Goal: Task Accomplishment & Management: Complete application form

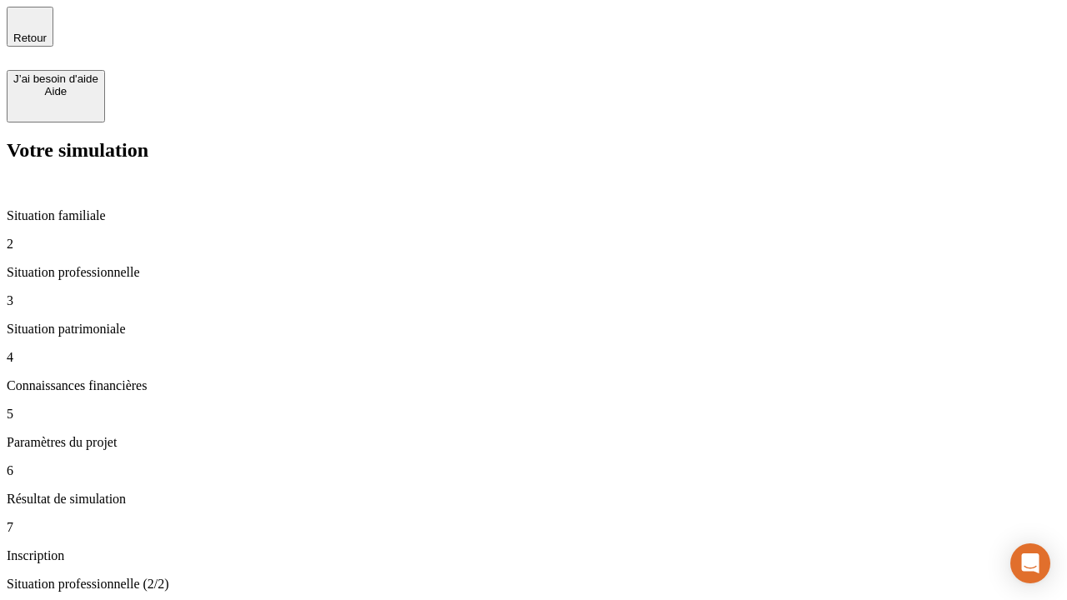
type input "30 000"
type input "0"
type input "1 000"
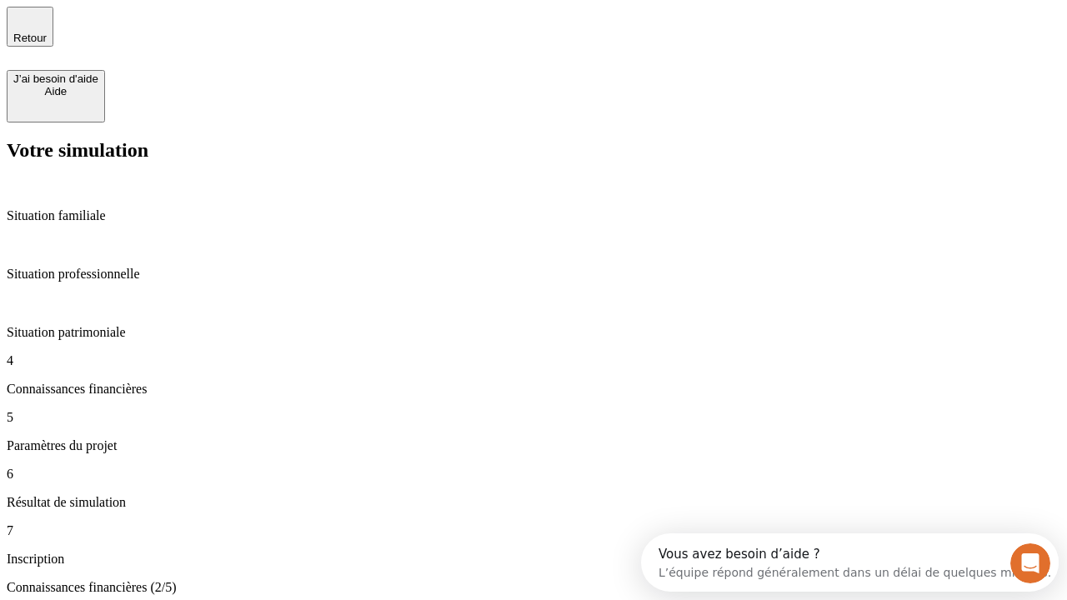
scroll to position [112, 0]
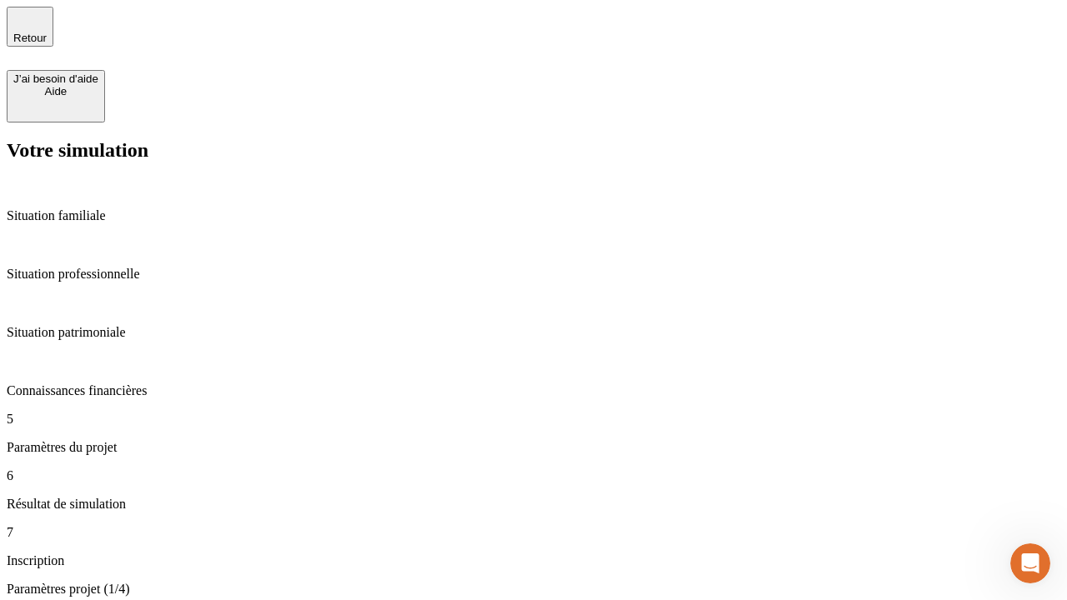
type input "40"
type input "64"
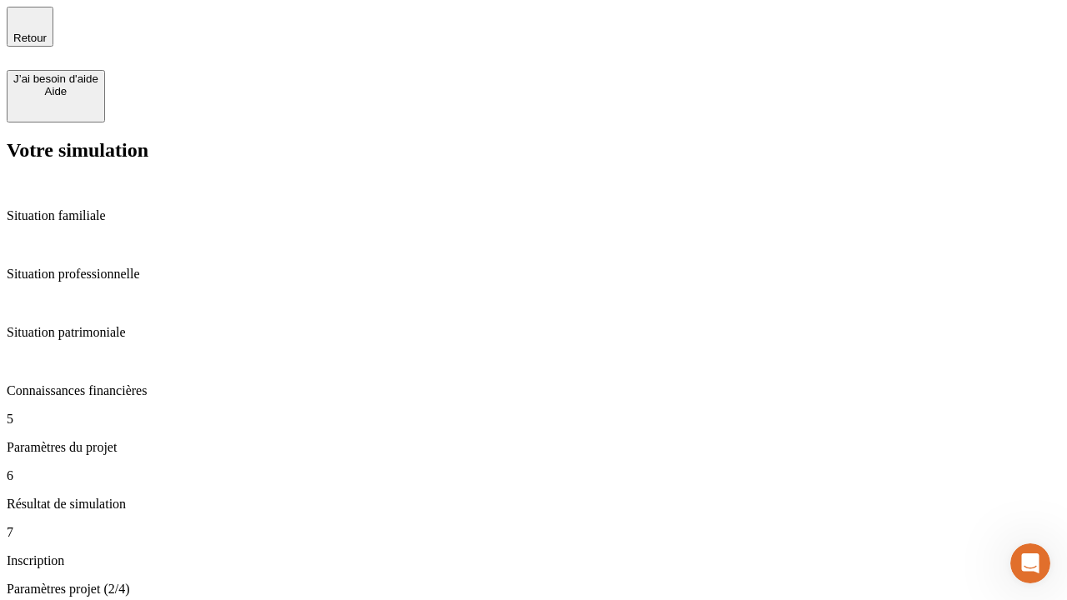
type input "200 000"
type input "640"
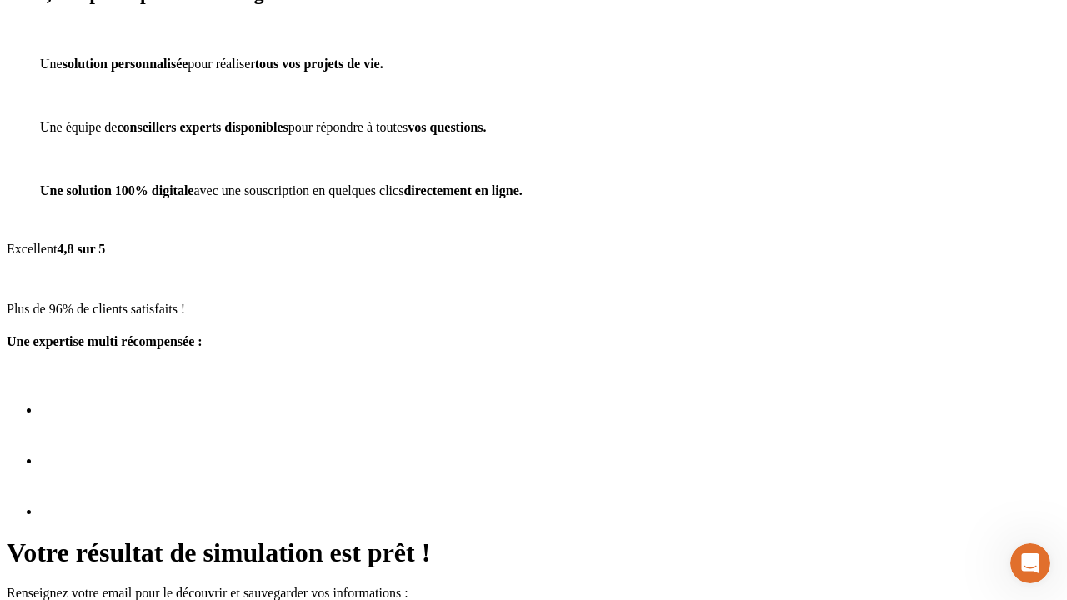
scroll to position [21, 0]
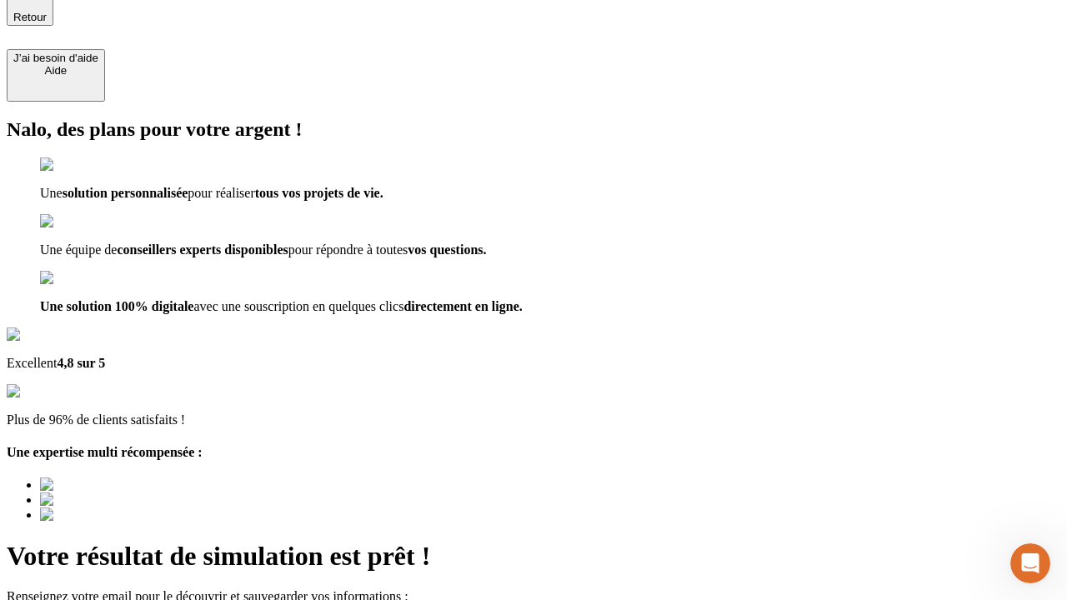
type input "[EMAIL_ADDRESS][DOMAIN_NAME]"
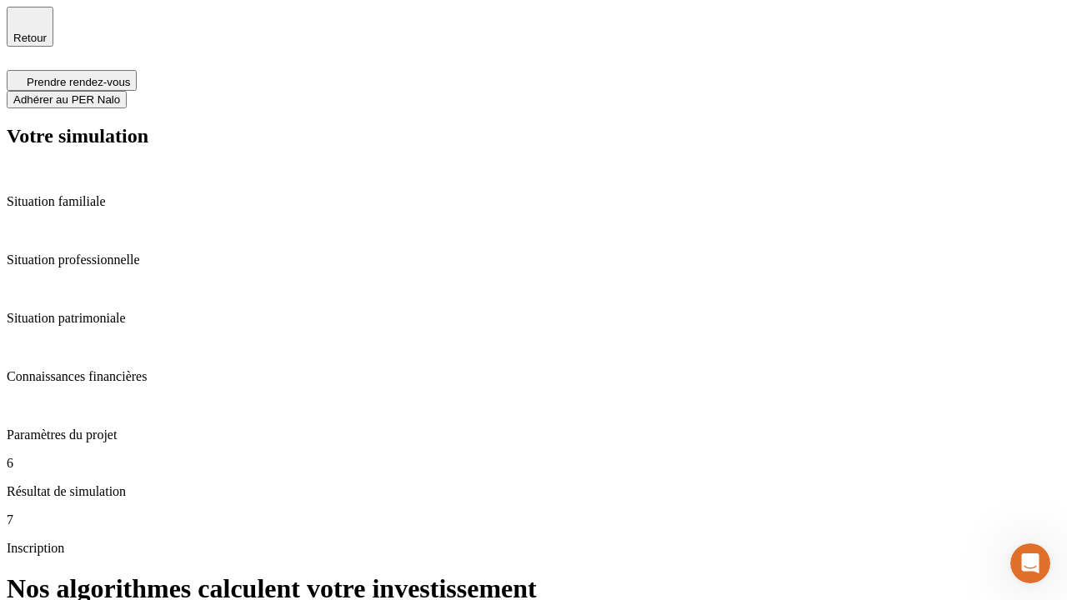
click at [120, 93] on span "Adhérer au PER Nalo" at bounding box center [66, 99] width 107 height 13
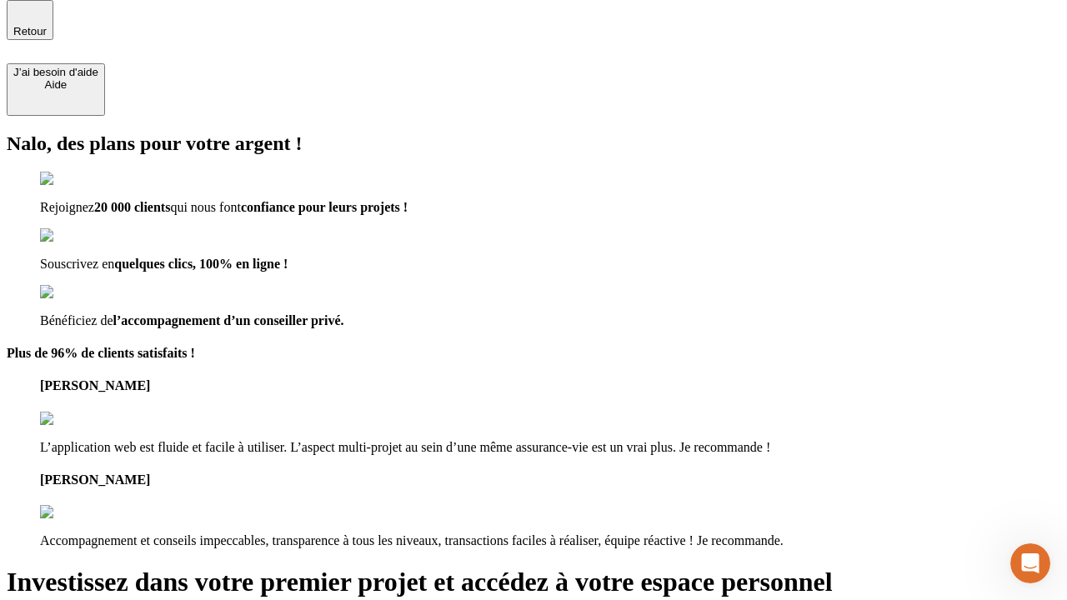
scroll to position [5, 0]
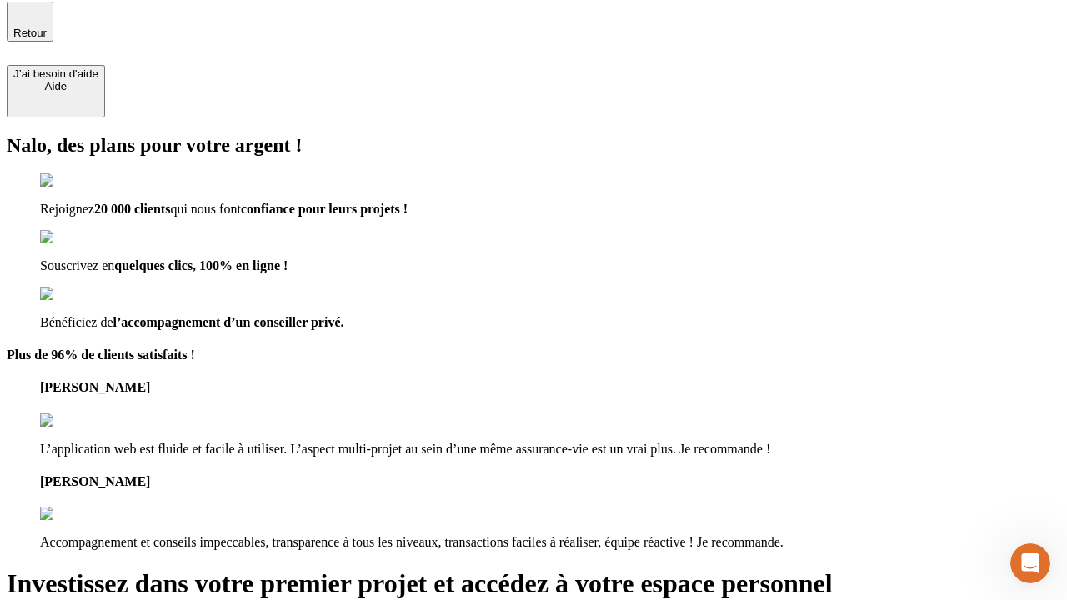
type input "abc"
